Goal: Task Accomplishment & Management: Manage account settings

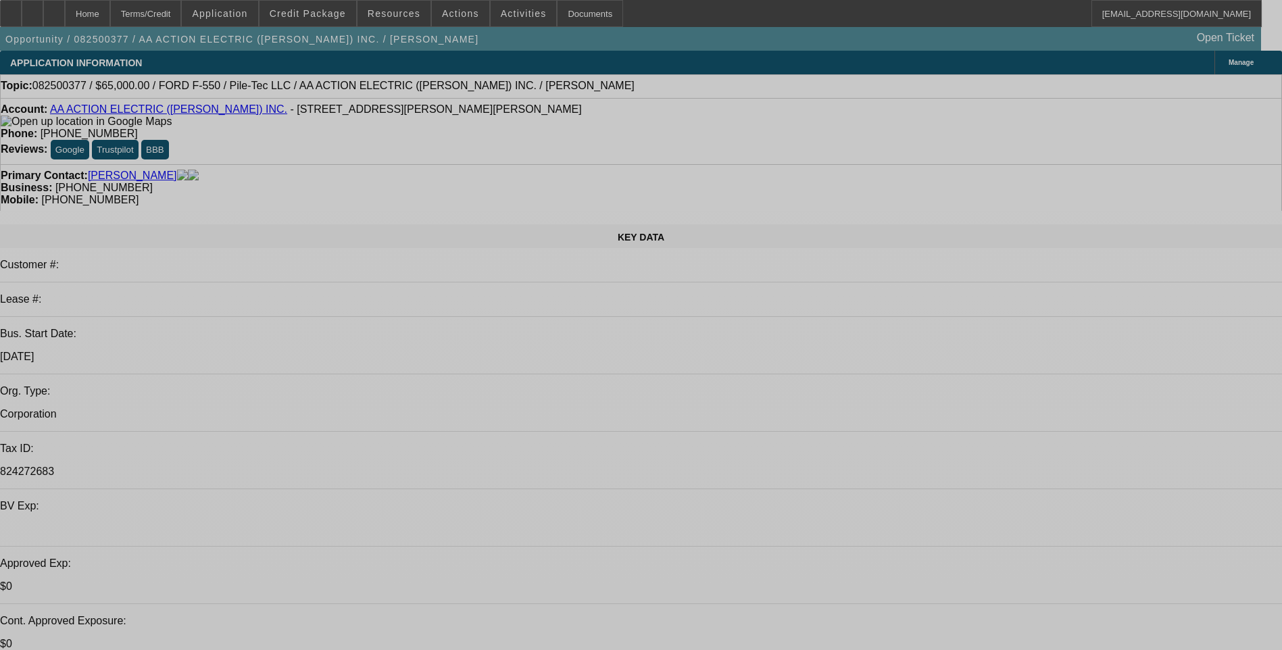
select select "0"
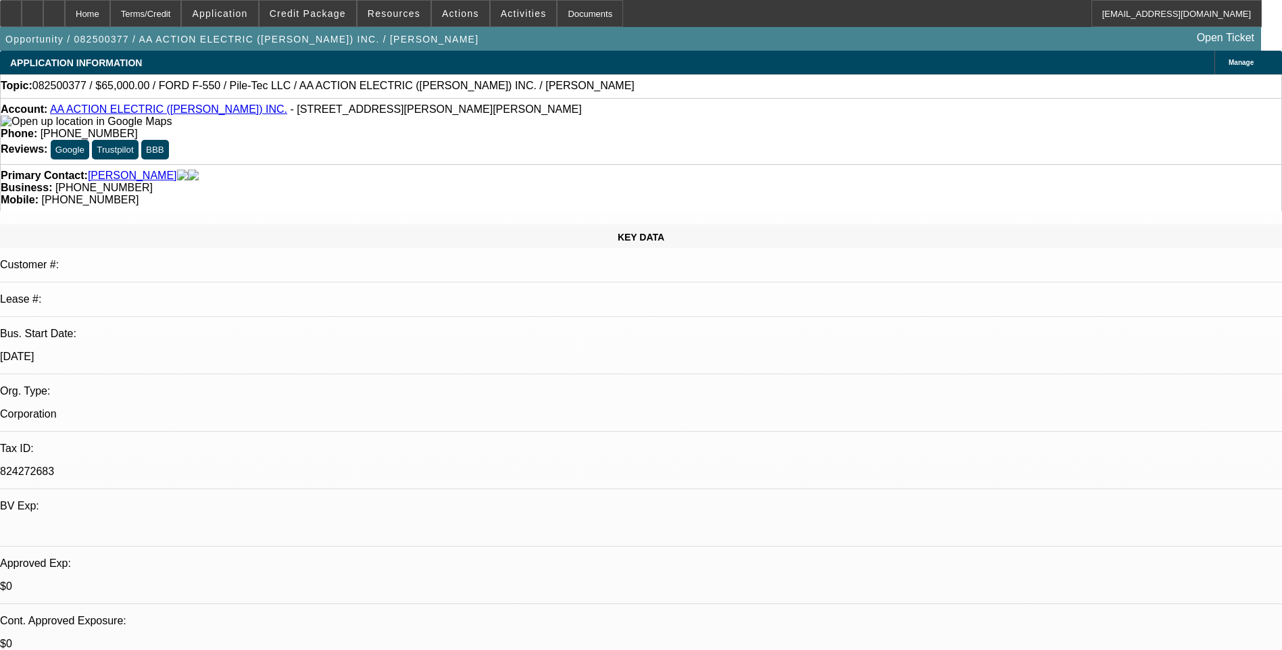
select select "0"
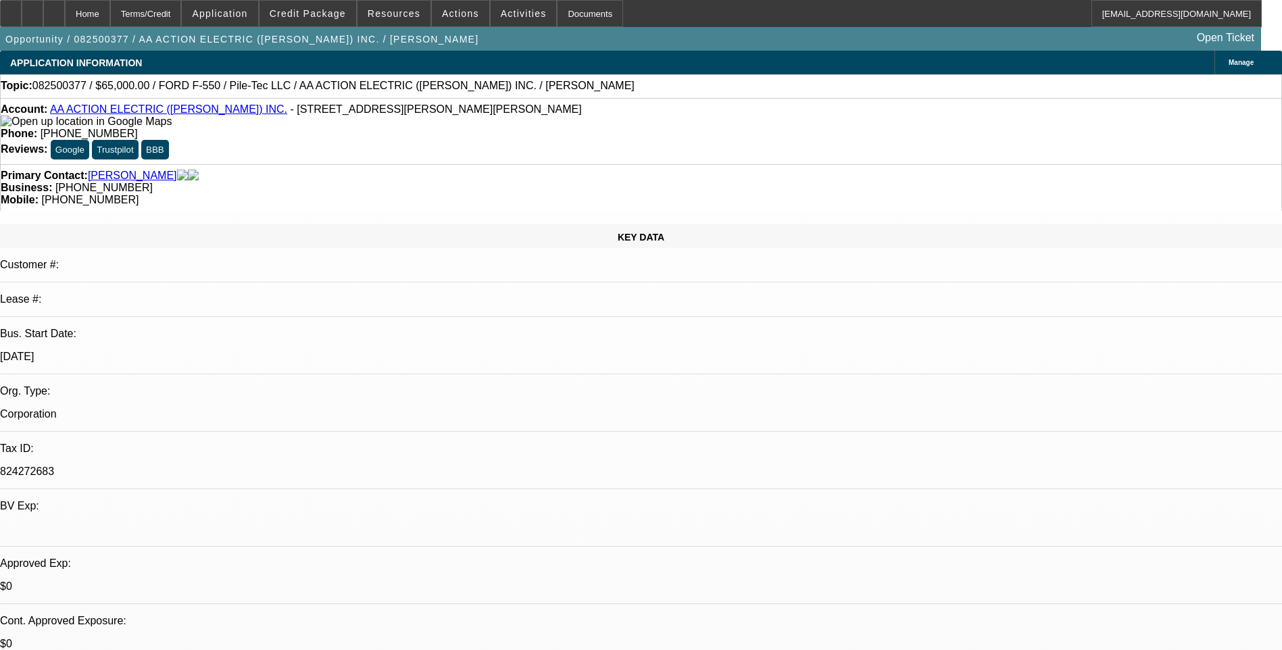
select select "0"
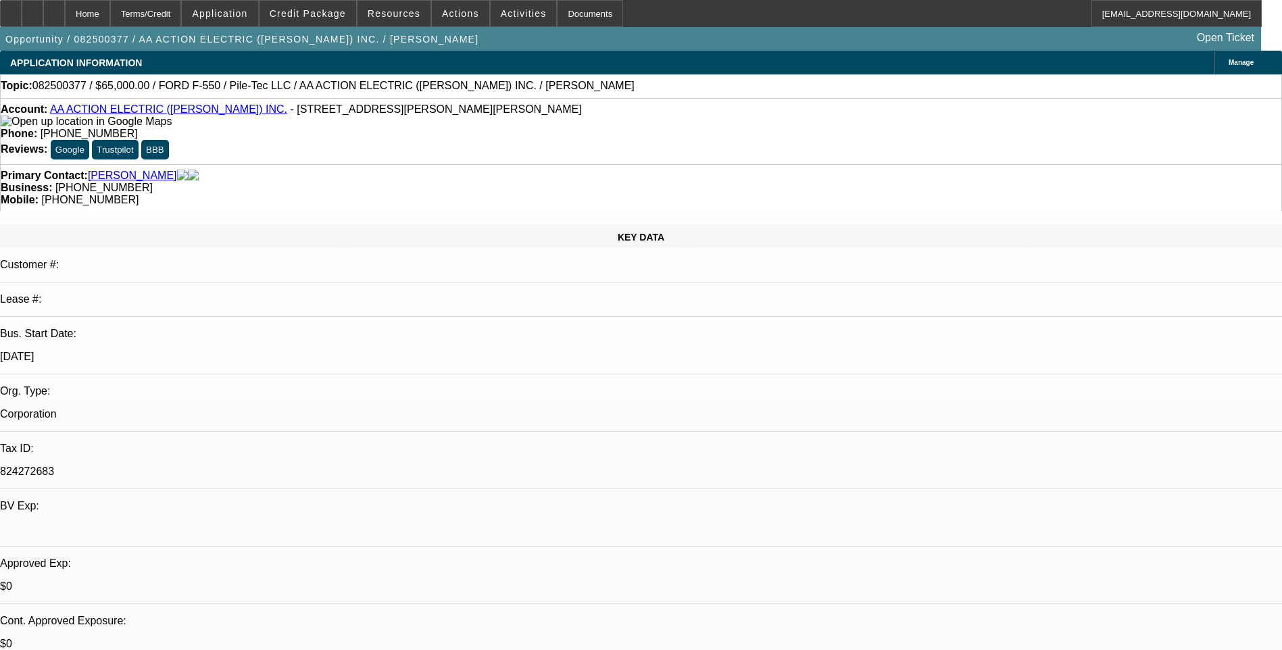
select select "0"
select select "1"
select select "6"
select select "1"
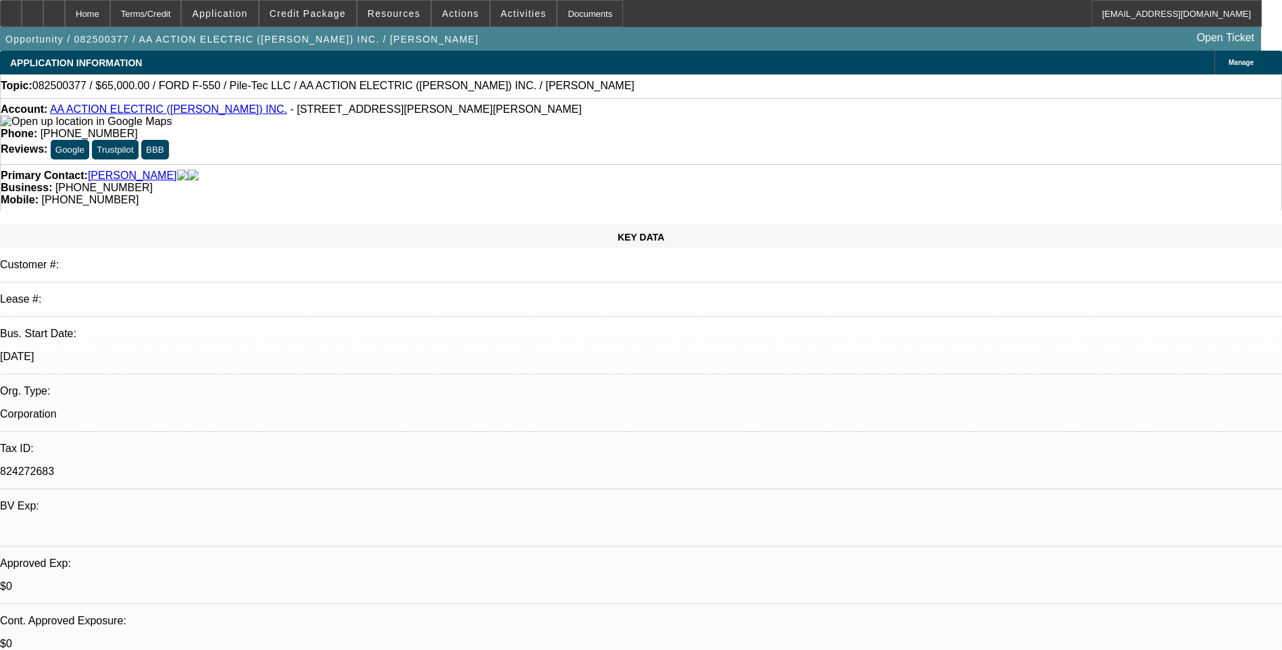
select select "1"
select select "6"
select select "1"
select select "6"
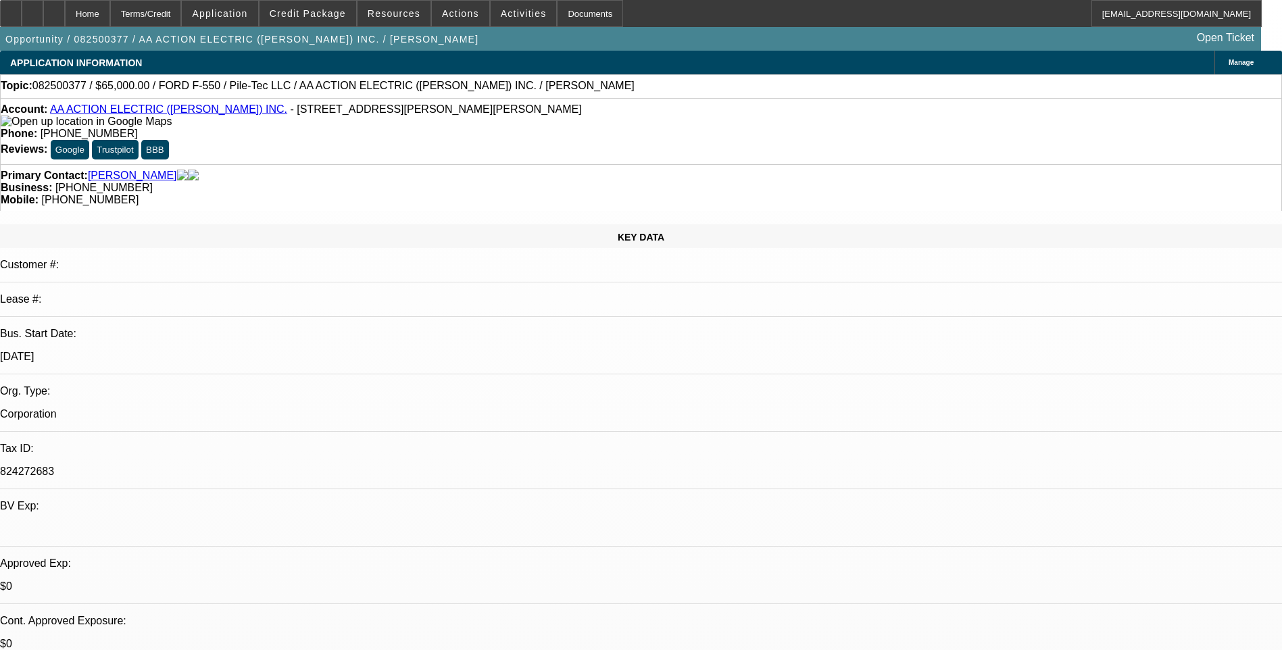
select select "1"
select select "6"
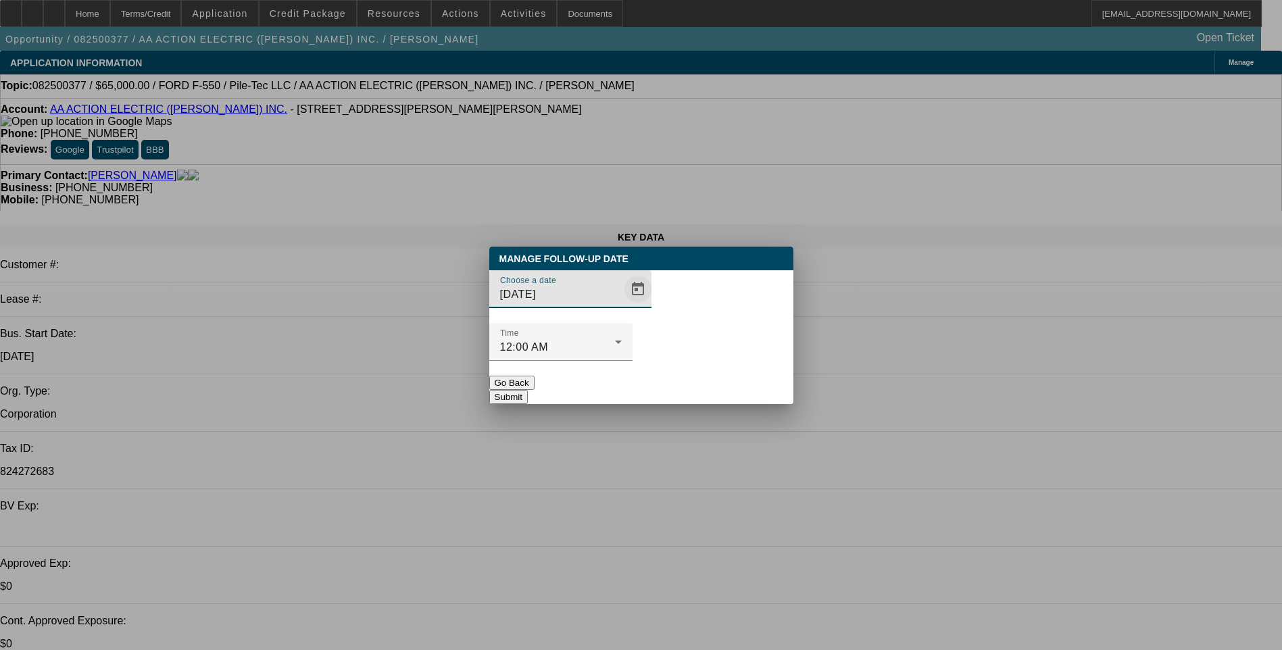
click at [622, 305] on span "Open calendar" at bounding box center [638, 289] width 32 height 32
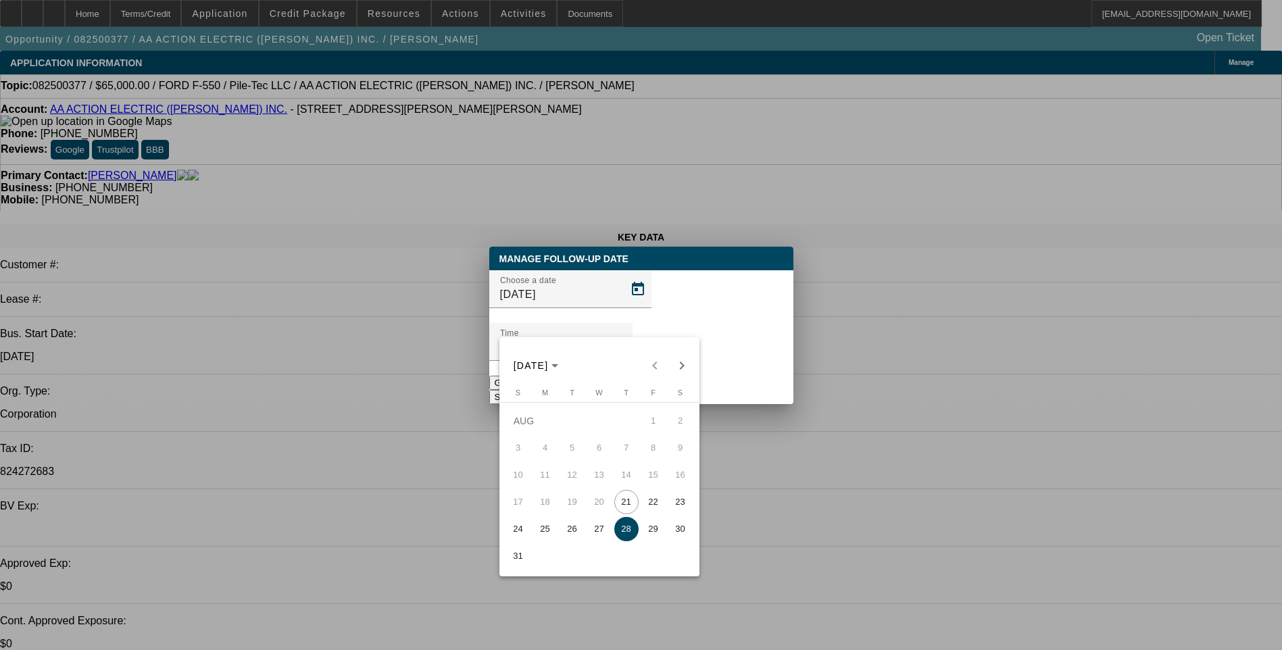
click at [624, 508] on span "21" at bounding box center [626, 502] width 24 height 24
type input "[DATE]"
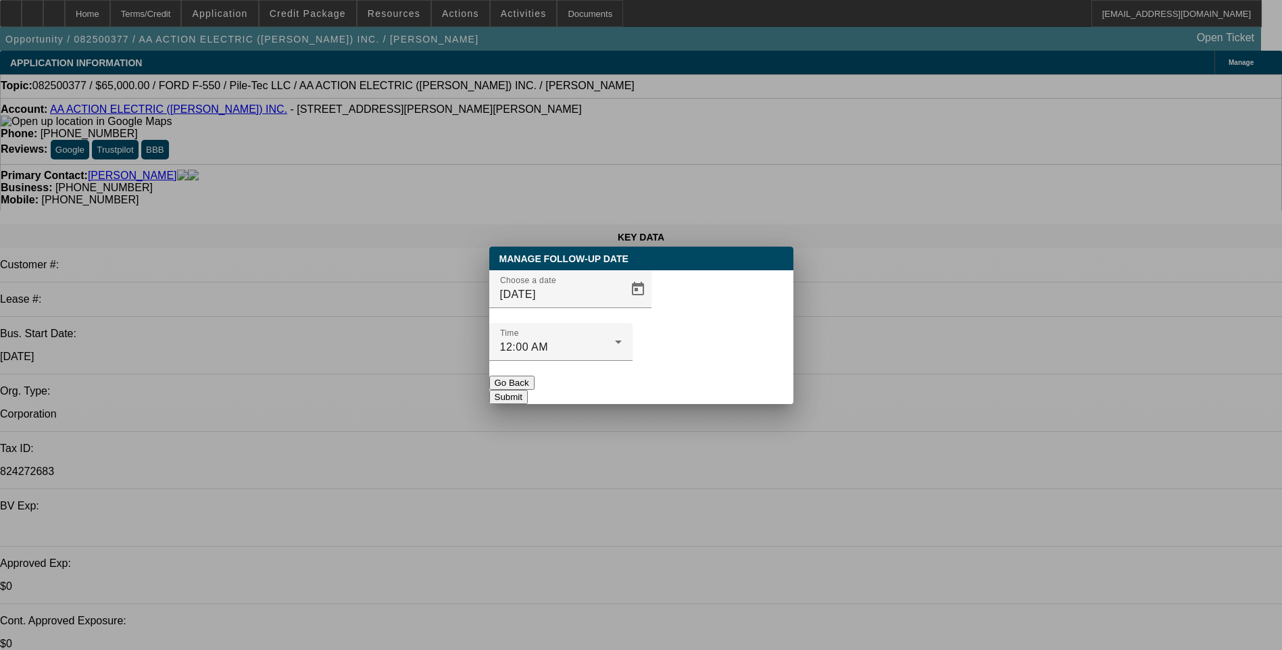
click at [528, 390] on button "Submit" at bounding box center [508, 397] width 39 height 14
